Goal: Task Accomplishment & Management: Use online tool/utility

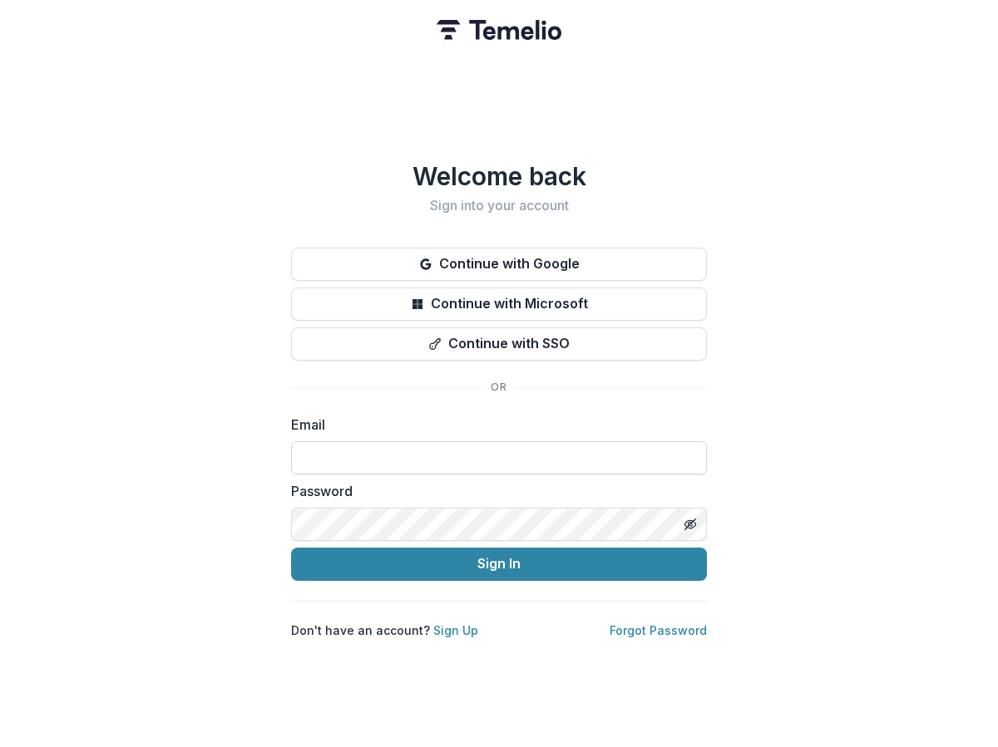
click at [567, 460] on input at bounding box center [499, 457] width 416 height 33
type input "**********"
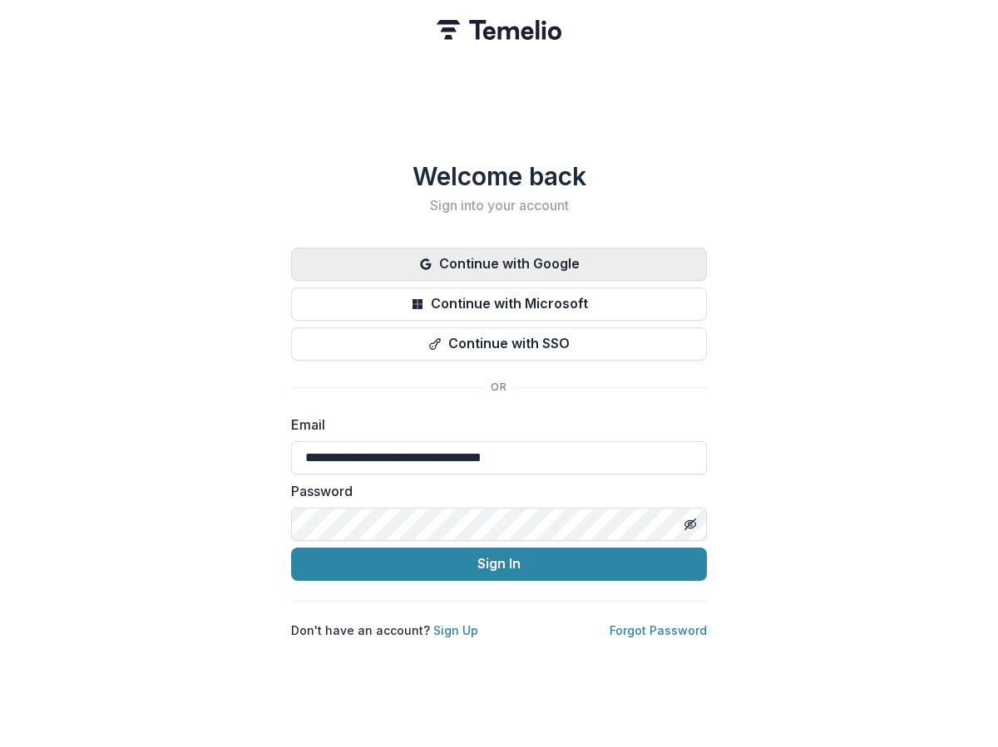
click at [562, 251] on button "Continue with Google" at bounding box center [499, 264] width 416 height 33
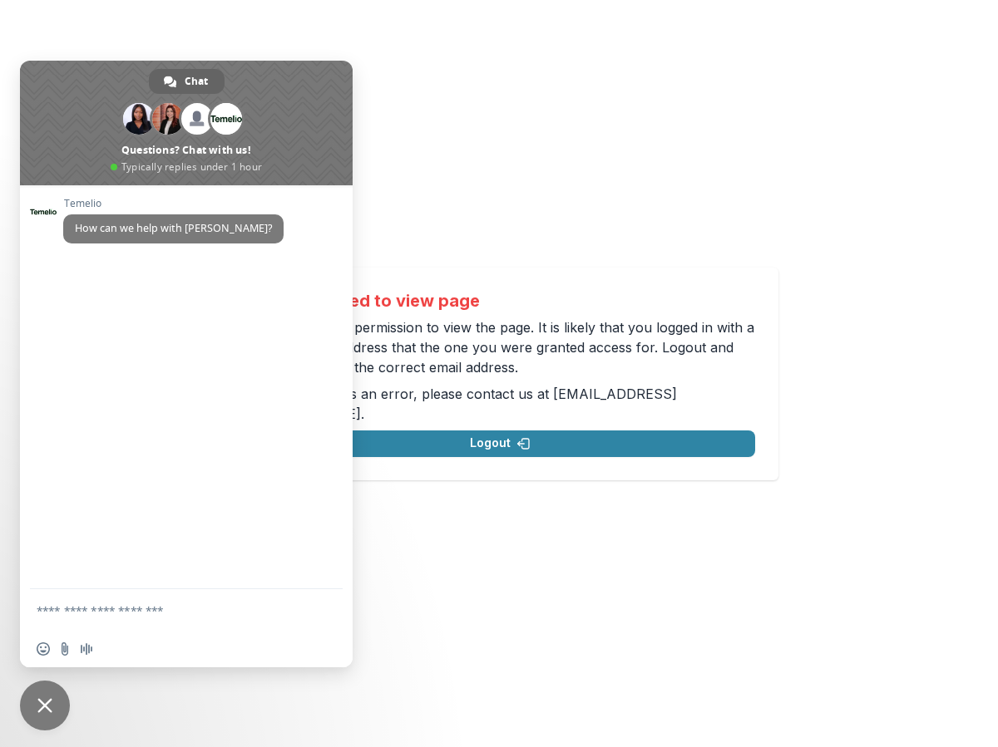
click at [48, 705] on span "Close chat" at bounding box center [44, 705] width 15 height 15
